Goal: Communication & Community: Share content

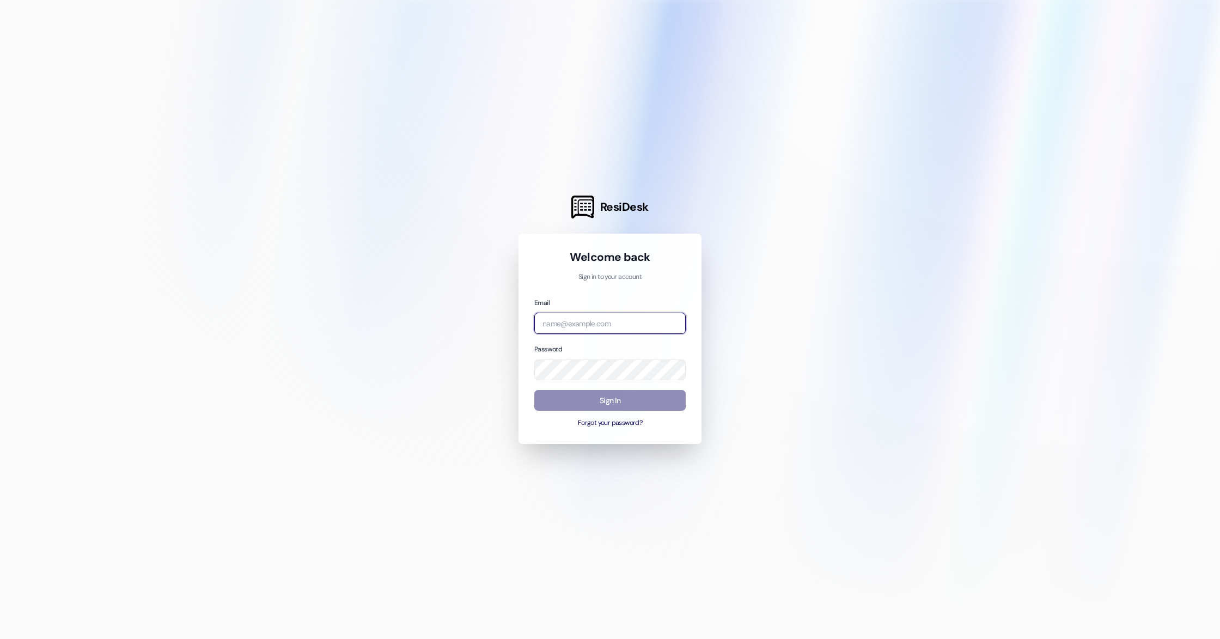
type input "[PERSON_NAME][EMAIL_ADDRESS][DOMAIN_NAME]"
click at [613, 404] on button "Sign In" at bounding box center [609, 400] width 151 height 21
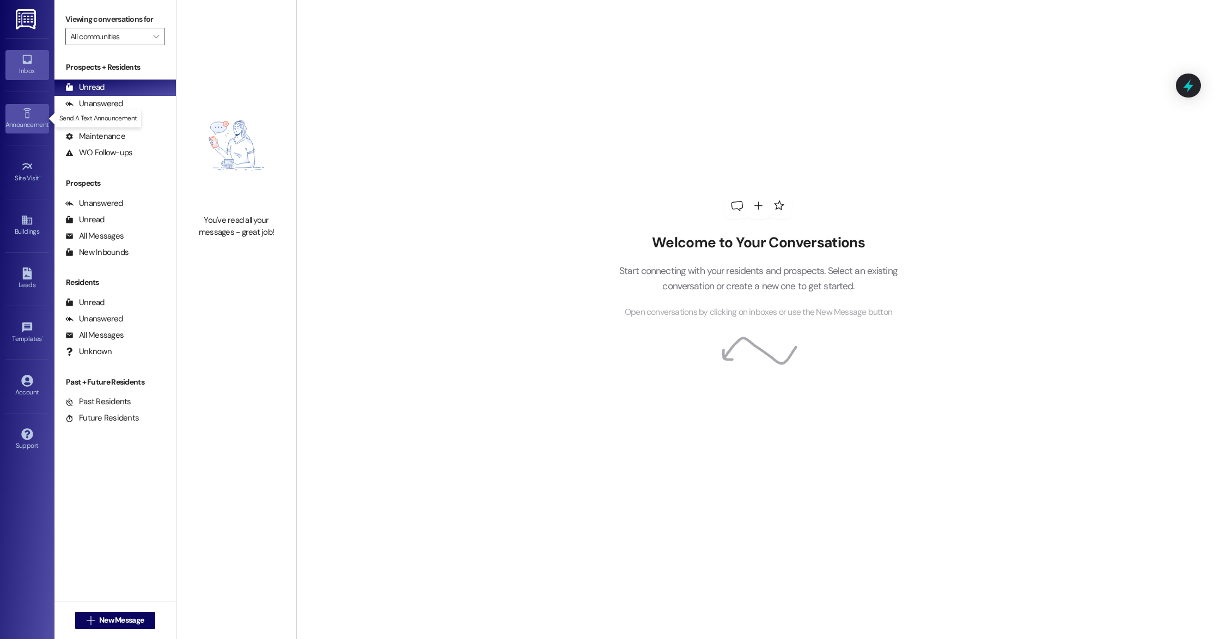
click at [27, 111] on icon at bounding box center [27, 113] width 12 height 12
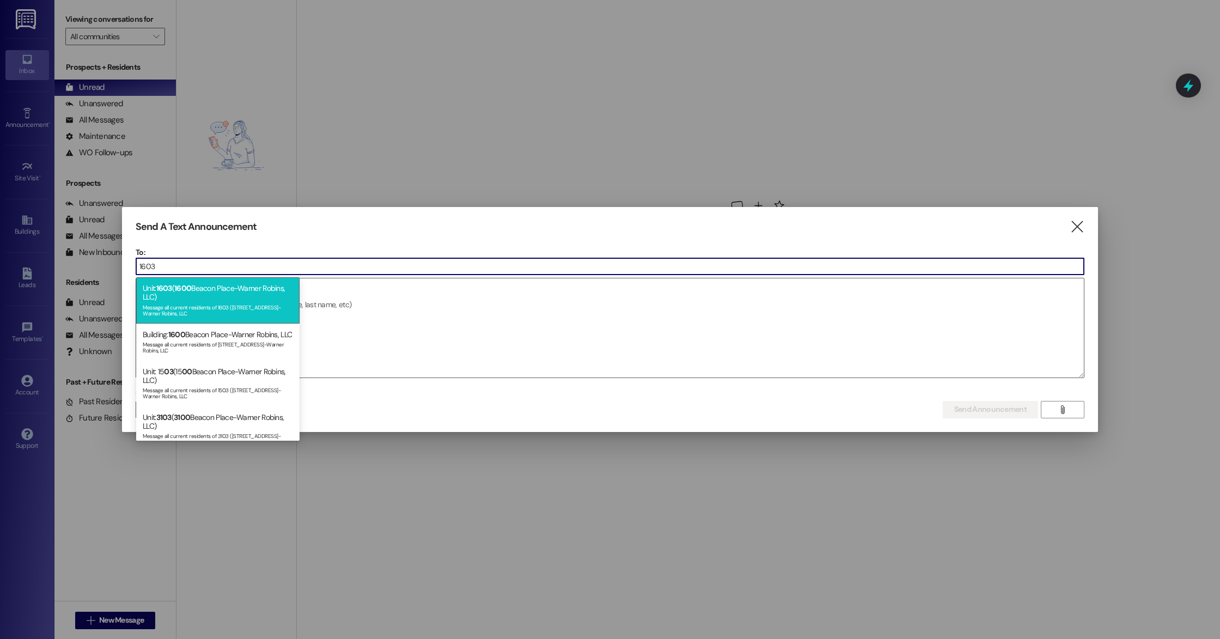
type input "1603"
click at [192, 299] on div "Unit: 1603 ( [STREET_ADDRESS]-Warner Robins, LLC) Message all current residents…" at bounding box center [217, 300] width 163 height 46
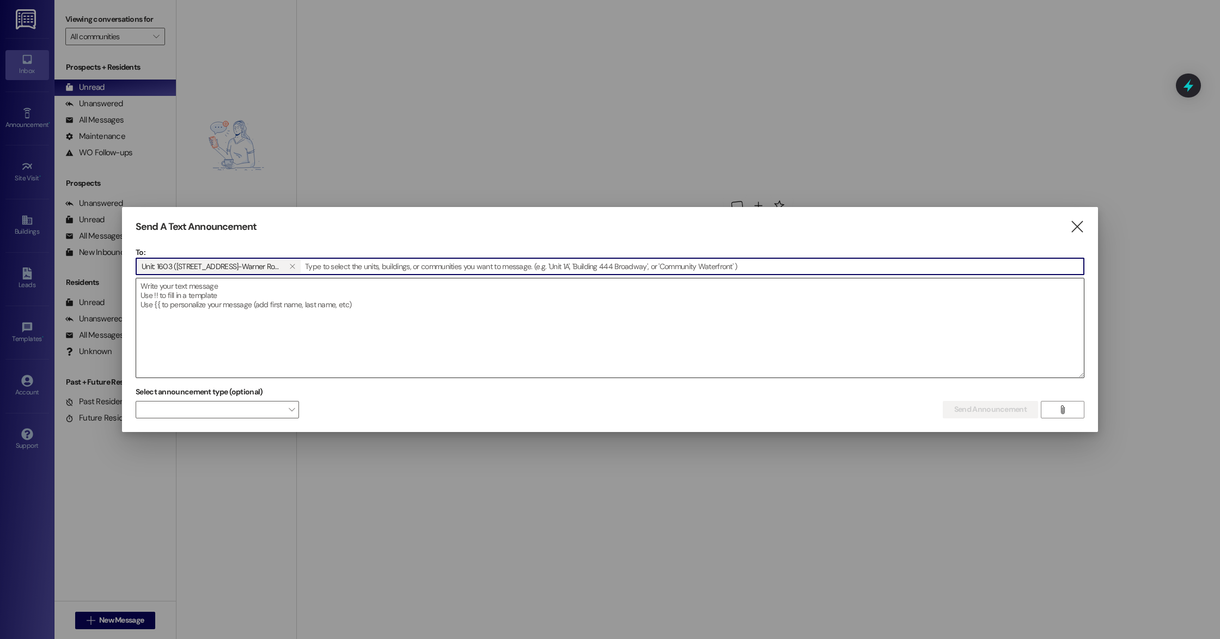
click at [190, 341] on textarea at bounding box center [610, 327] width 948 height 99
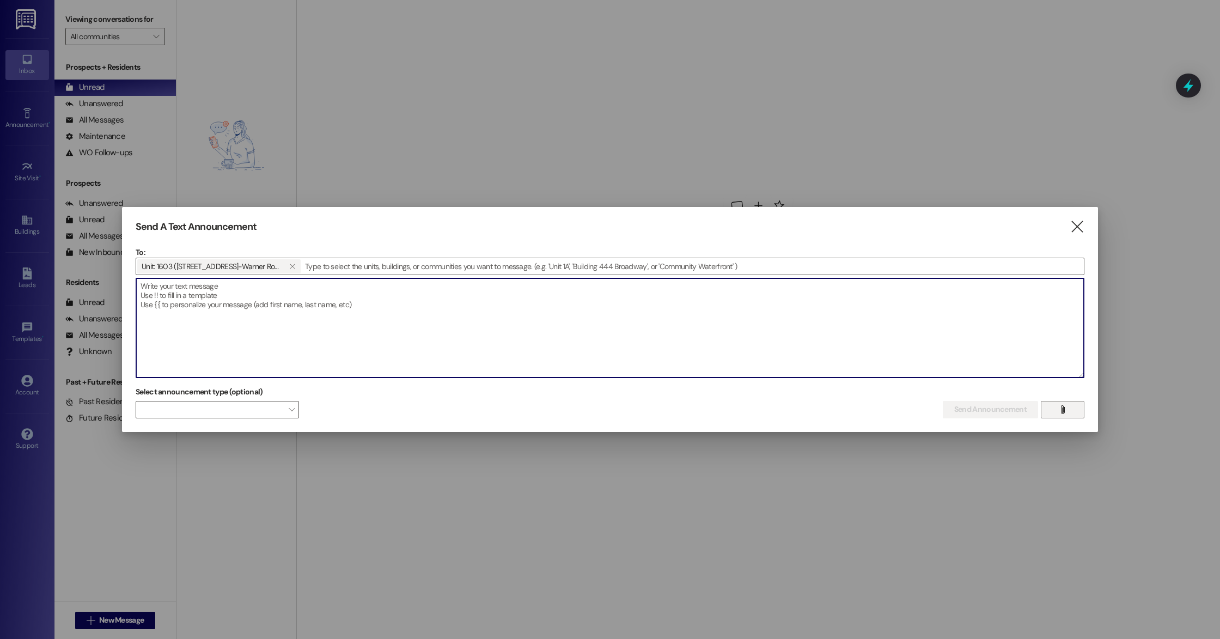
click at [1060, 415] on span "" at bounding box center [1062, 409] width 13 height 16
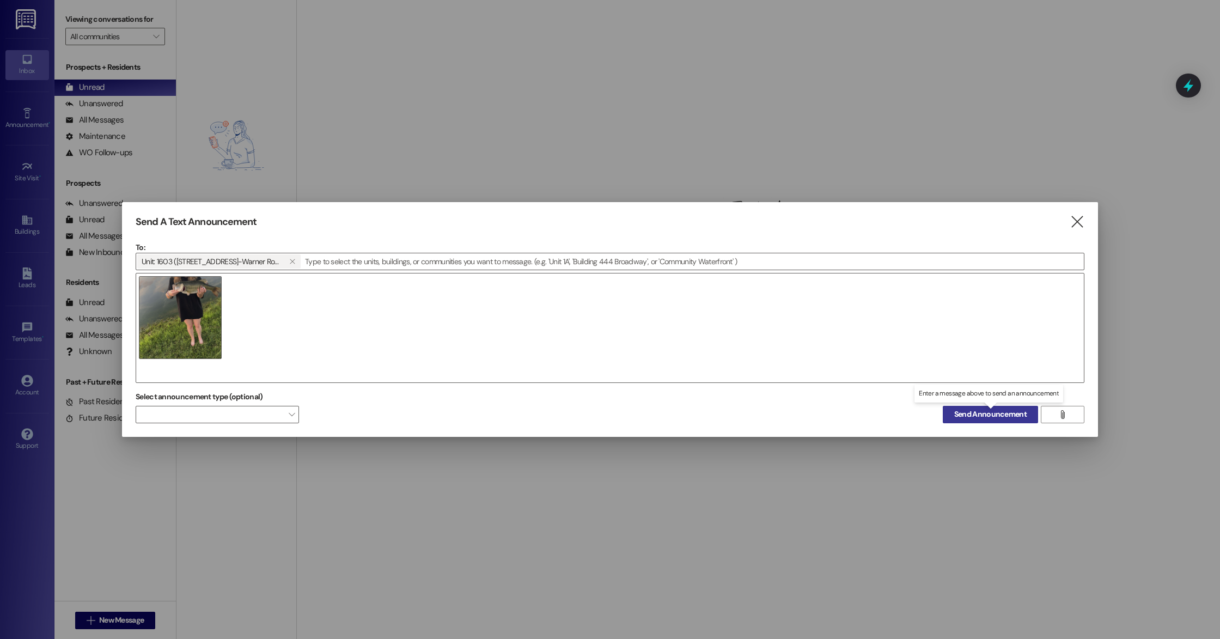
click at [969, 415] on span "Send Announcement" at bounding box center [990, 414] width 72 height 11
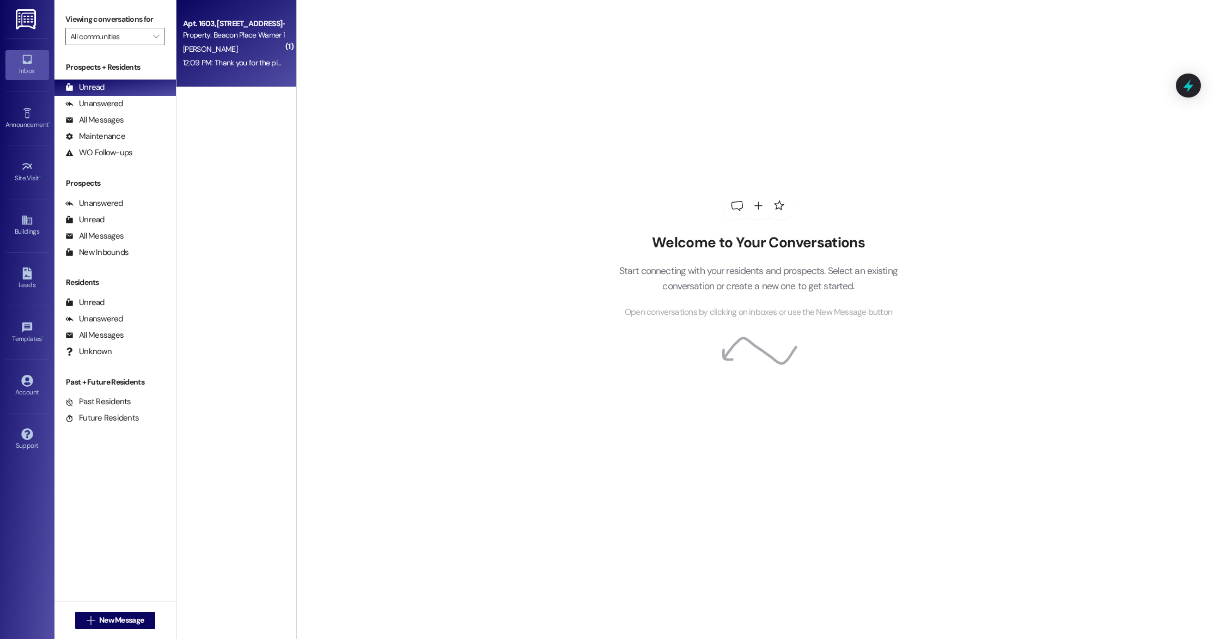
click at [244, 60] on div "12:09 PM: Thank you for the pic of the fish. I had no idea they were in that po…" at bounding box center [313, 63] width 260 height 10
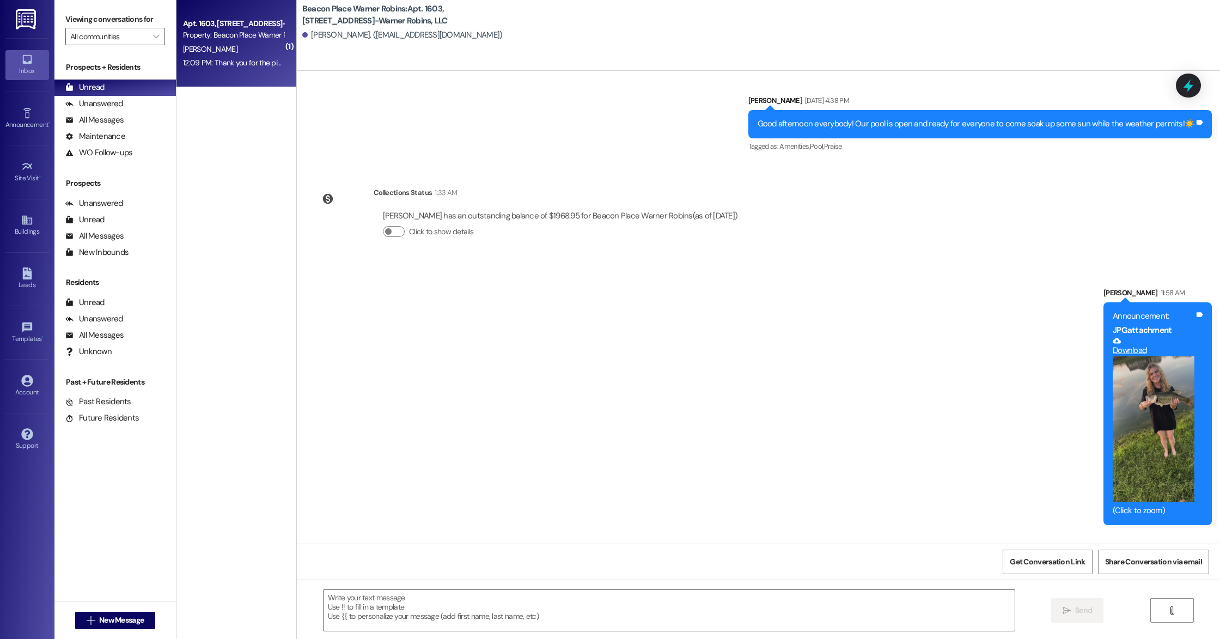
scroll to position [5607, 0]
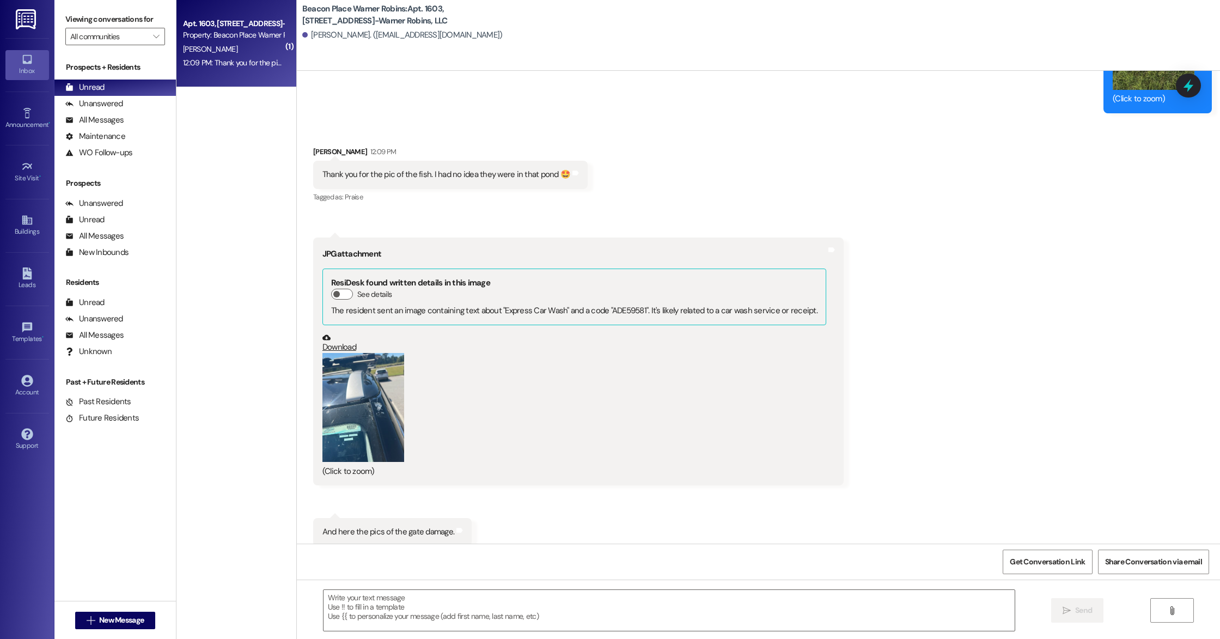
click at [351, 380] on button "Zoom image" at bounding box center [364, 407] width 82 height 109
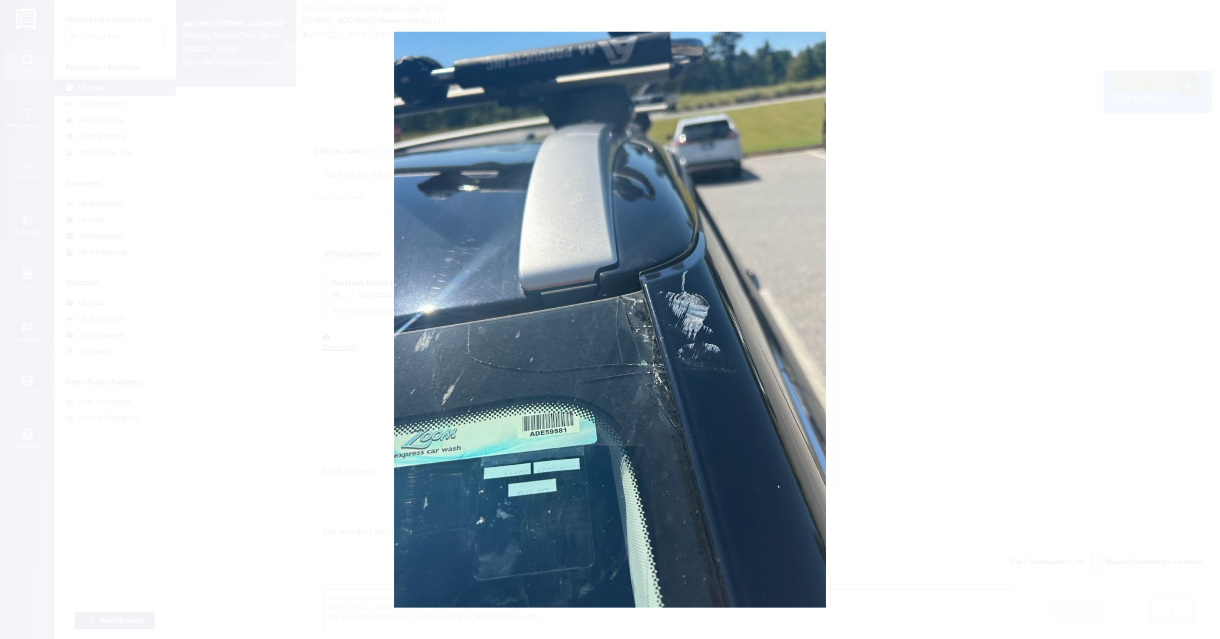
click at [1218, 120] on button "Unzoom image" at bounding box center [610, 319] width 1220 height 639
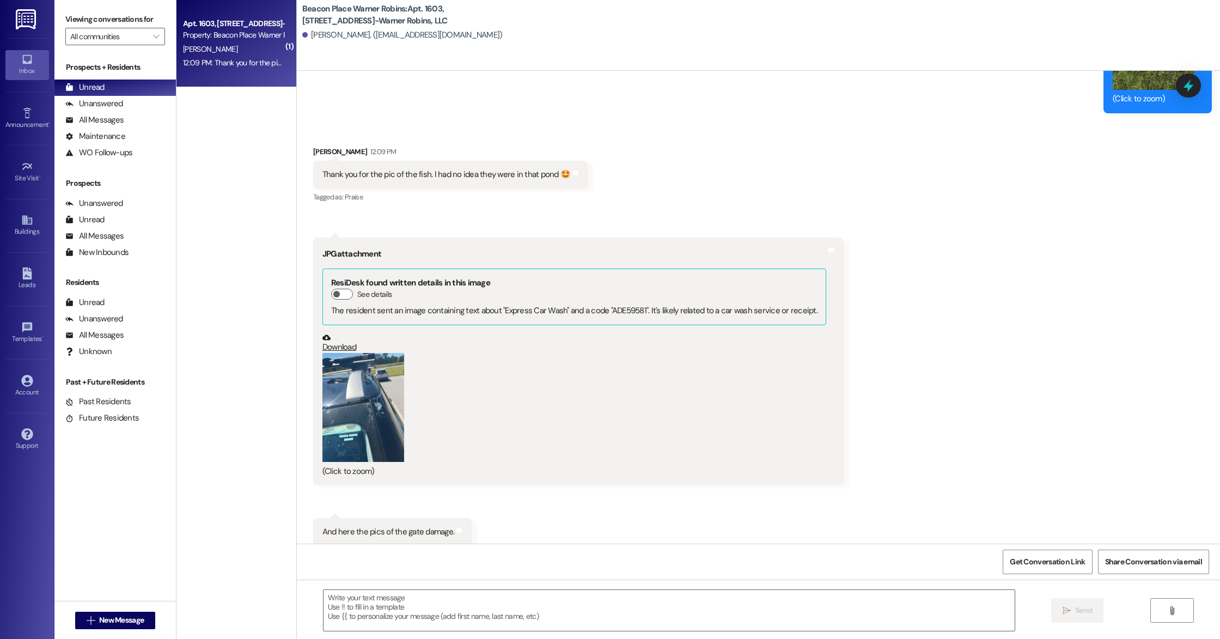
click at [323, 333] on link "Download" at bounding box center [575, 342] width 504 height 19
click at [490, 620] on textarea at bounding box center [669, 610] width 691 height 41
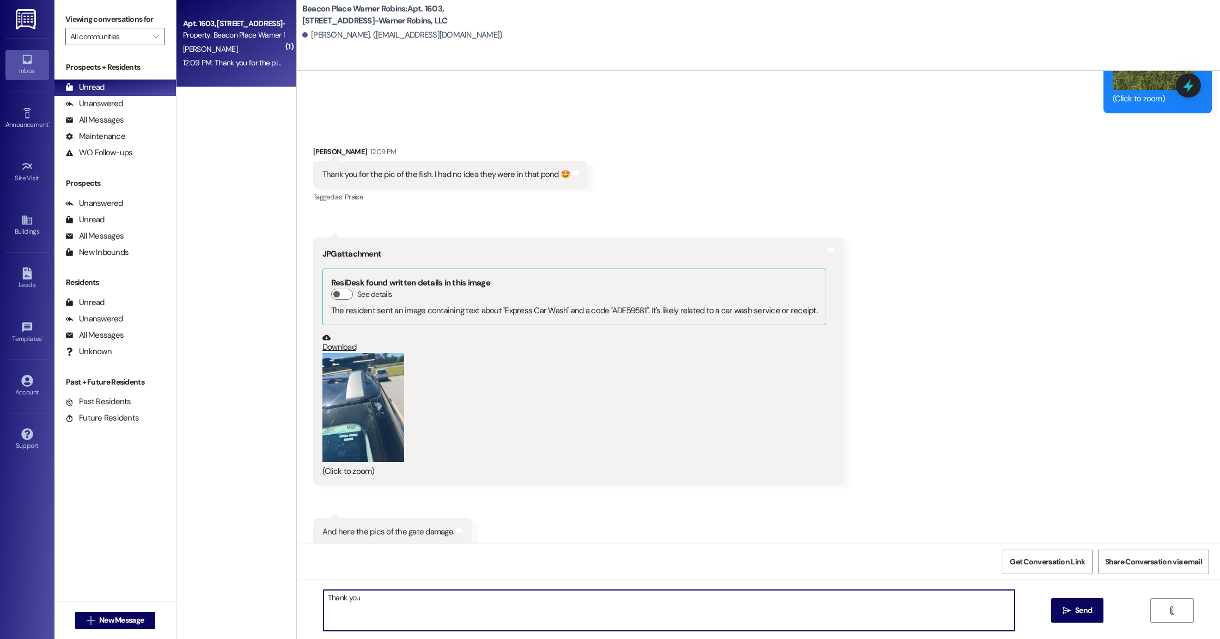
type textarea "Thank you!"
